Goal: Task Accomplishment & Management: Manage account settings

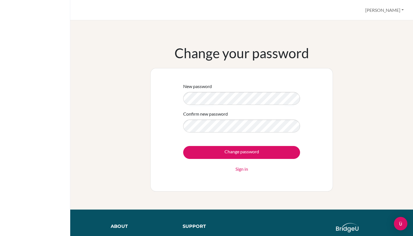
click at [292, 118] on div "Confirm new password" at bounding box center [241, 122] width 117 height 22
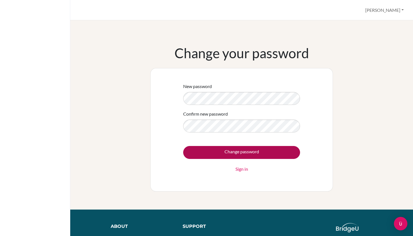
click at [256, 153] on input "Change password" at bounding box center [241, 152] width 117 height 13
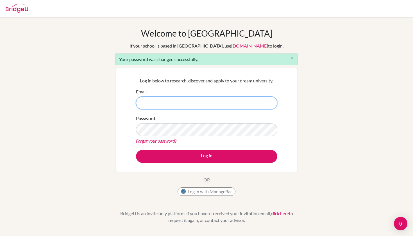
type input "melbamahadiarta@sekolahciputra.sch.id"
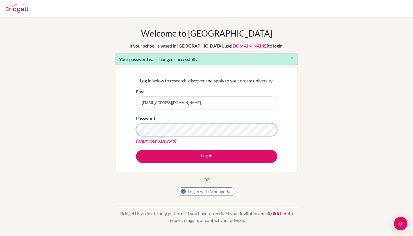
click at [207, 156] on button "Log in" at bounding box center [206, 156] width 141 height 13
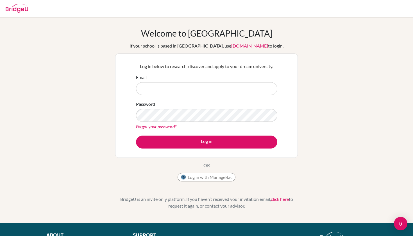
click at [210, 175] on button "Log in with ManageBac" at bounding box center [207, 177] width 58 height 8
click at [212, 180] on button "Log in with ManageBac" at bounding box center [207, 177] width 58 height 8
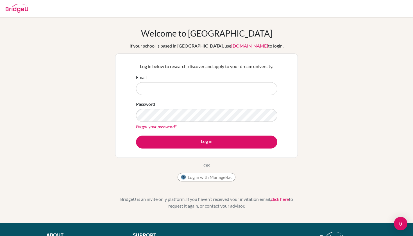
click at [212, 175] on button "Log in with ManageBac" at bounding box center [207, 177] width 58 height 8
